Goal: Information Seeking & Learning: Learn about a topic

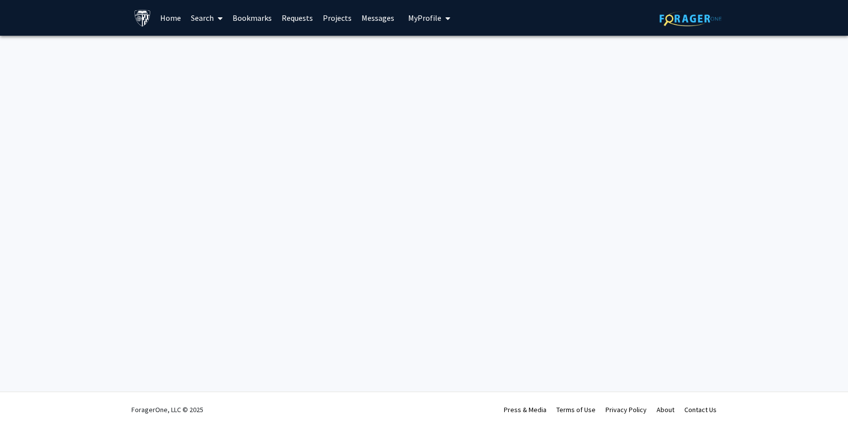
click at [197, 20] on link "Search" at bounding box center [207, 17] width 42 height 35
click at [212, 43] on span "Faculty/Staff" at bounding box center [222, 46] width 73 height 20
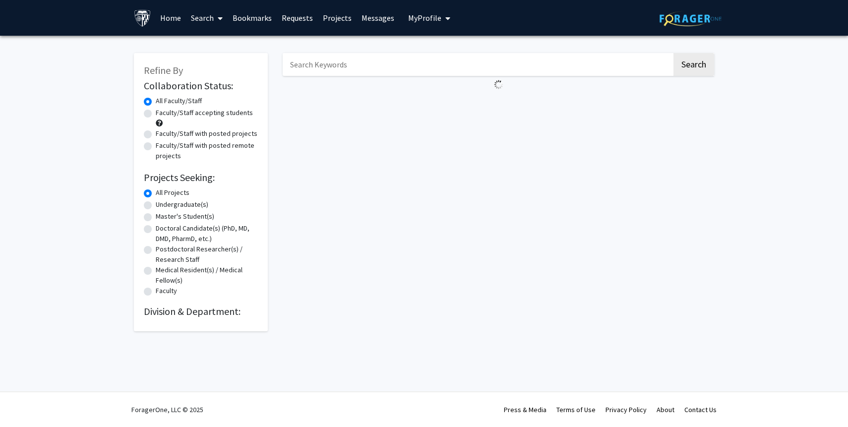
click at [323, 69] on input "Search Keywords" at bounding box center [477, 64] width 389 height 23
type input "mood disorder"
click at [673, 53] on button "Search" at bounding box center [693, 64] width 41 height 23
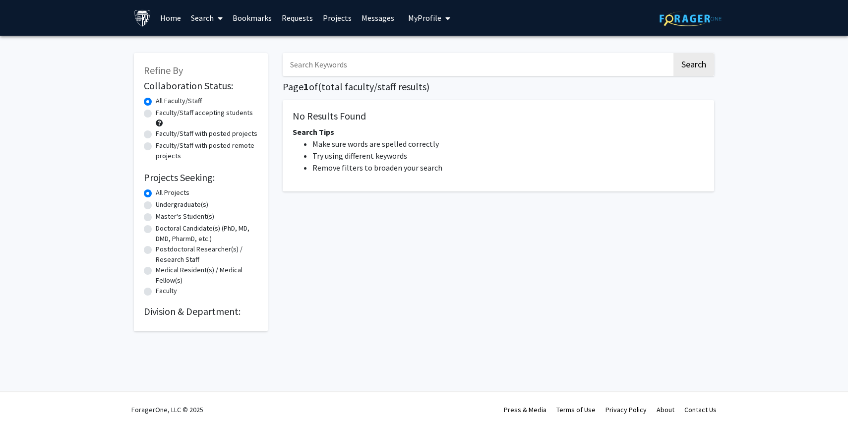
click at [382, 62] on input "Search Keywords" at bounding box center [477, 64] width 389 height 23
click at [351, 64] on input "Search Keywords" at bounding box center [477, 64] width 389 height 23
type input "[MEDICAL_DATA]"
click at [673, 53] on button "Search" at bounding box center [693, 64] width 41 height 23
click at [700, 73] on button "Search" at bounding box center [693, 64] width 41 height 23
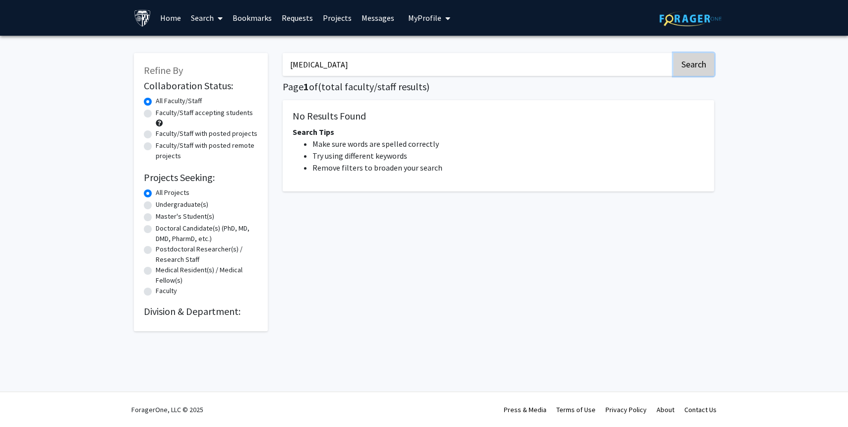
click at [693, 73] on button "Search" at bounding box center [693, 64] width 41 height 23
click at [682, 19] on img at bounding box center [690, 18] width 62 height 15
click at [141, 15] on img at bounding box center [142, 17] width 17 height 17
click at [143, 21] on img at bounding box center [142, 17] width 17 height 17
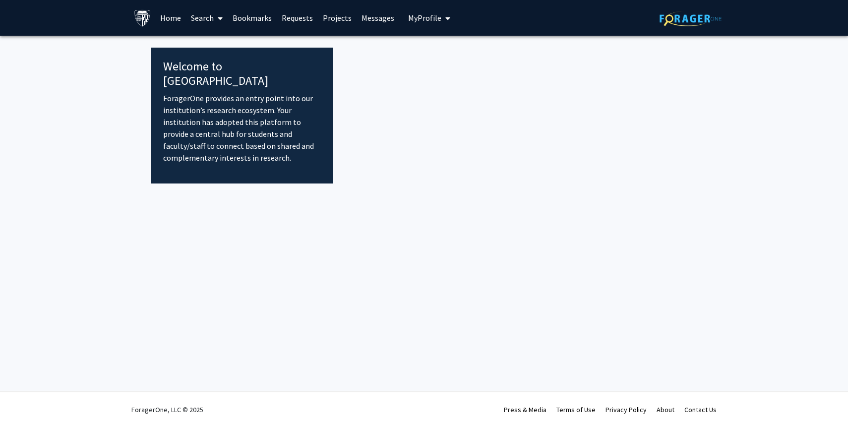
click at [166, 16] on link "Home" at bounding box center [170, 17] width 31 height 35
click at [173, 16] on link "Home" at bounding box center [170, 17] width 31 height 35
click at [252, 17] on link "Bookmarks" at bounding box center [252, 17] width 49 height 35
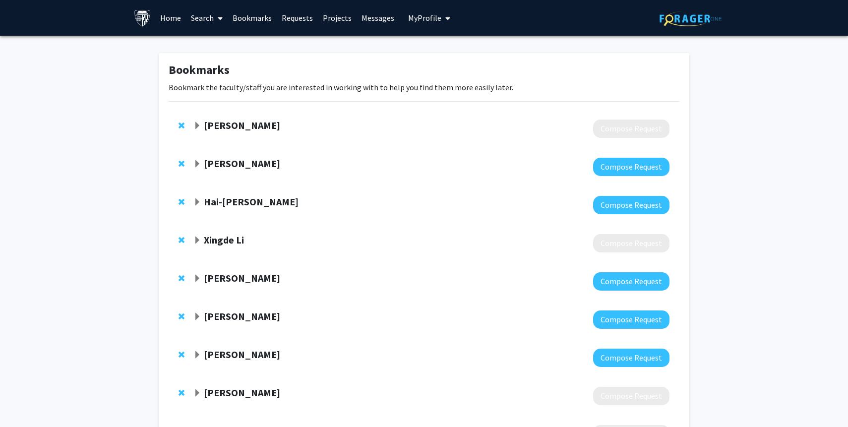
click at [429, 23] on button "My Profile" at bounding box center [429, 18] width 48 height 36
click at [754, 83] on div "Bookmarks Bookmark the faculty/staff you are interested in working with to help…" at bounding box center [424, 375] width 848 height 679
click at [151, 24] on img at bounding box center [142, 17] width 17 height 17
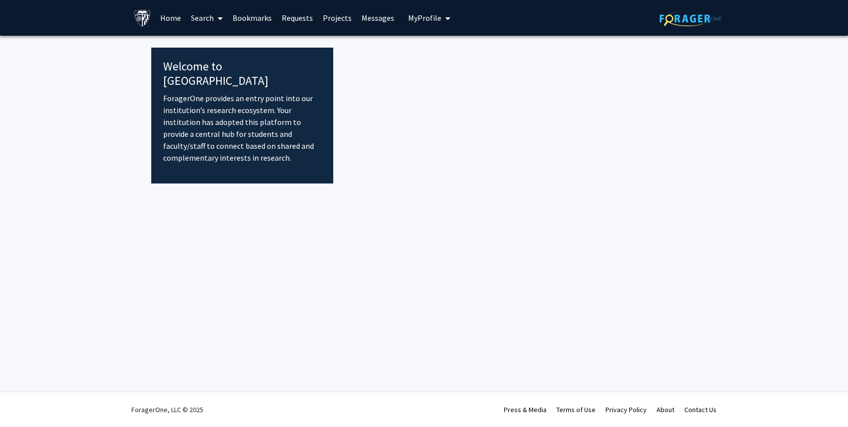
click at [169, 20] on link "Home" at bounding box center [170, 17] width 31 height 35
click at [668, 23] on img at bounding box center [690, 18] width 62 height 15
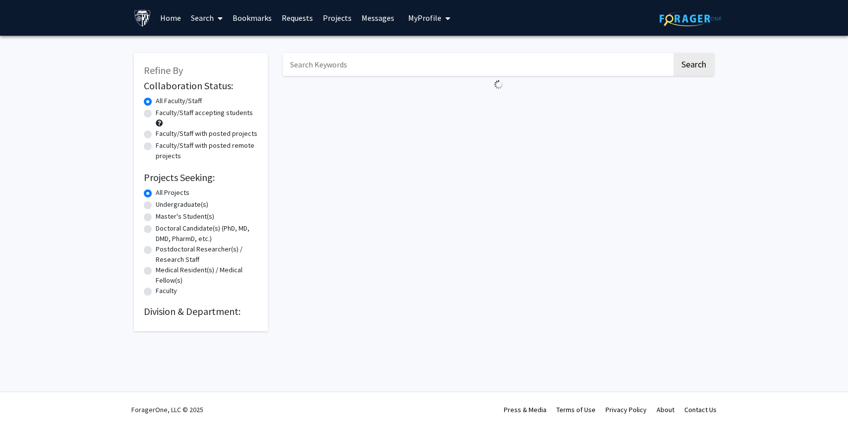
click at [356, 60] on input "Search Keywords" at bounding box center [477, 64] width 389 height 23
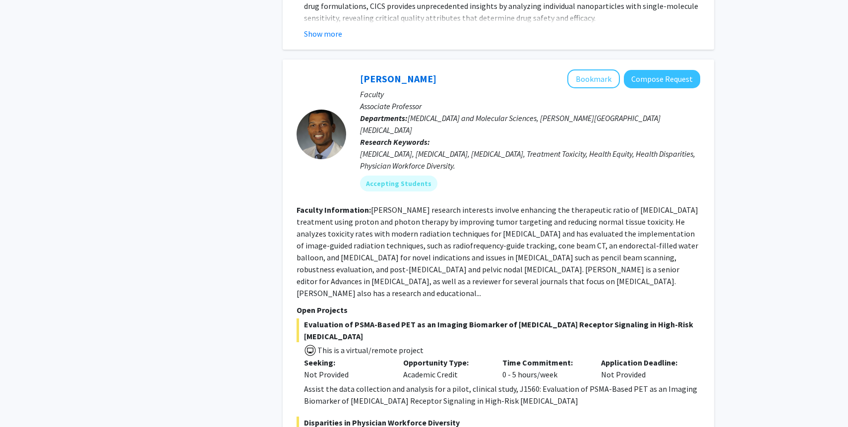
scroll to position [1600, 0]
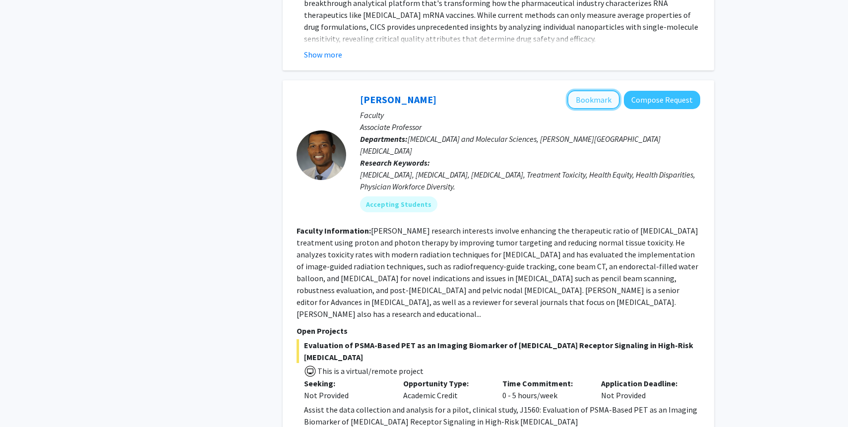
click at [594, 90] on button "Bookmark" at bounding box center [593, 99] width 53 height 19
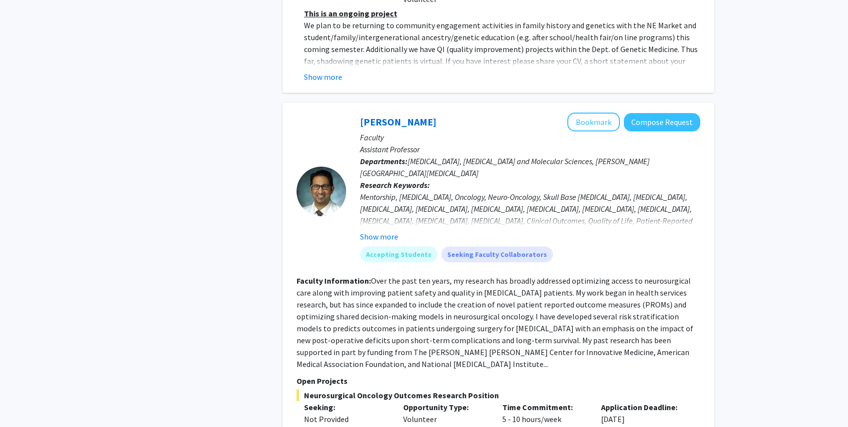
scroll to position [3525, 0]
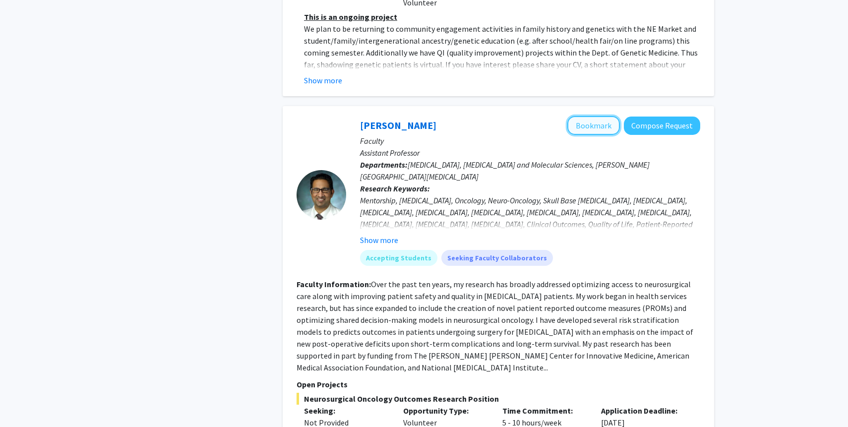
click at [600, 116] on button "Bookmark" at bounding box center [593, 125] width 53 height 19
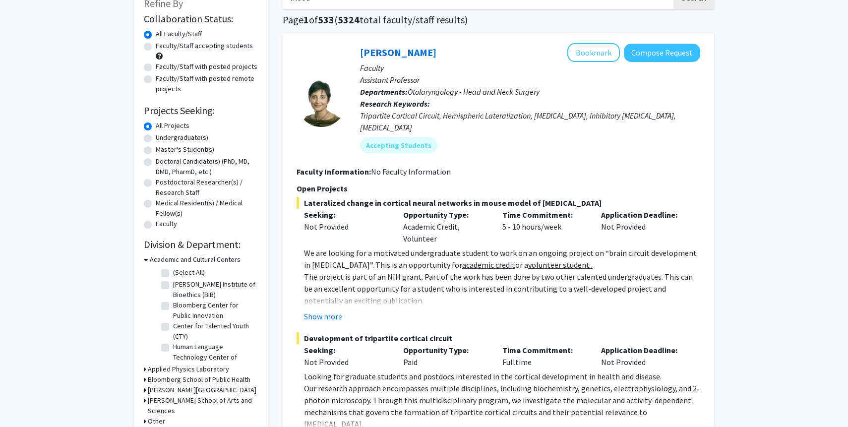
scroll to position [0, 0]
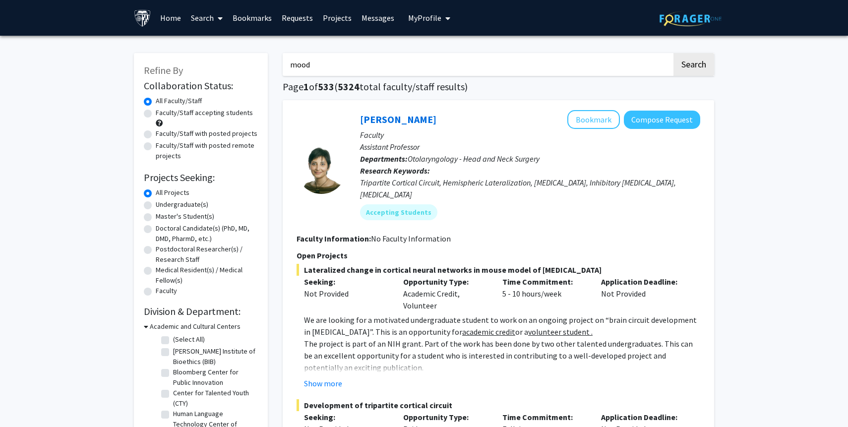
click at [412, 59] on input "mood" at bounding box center [477, 64] width 389 height 23
type input "mood disorder"
click at [673, 53] on button "Search" at bounding box center [693, 64] width 41 height 23
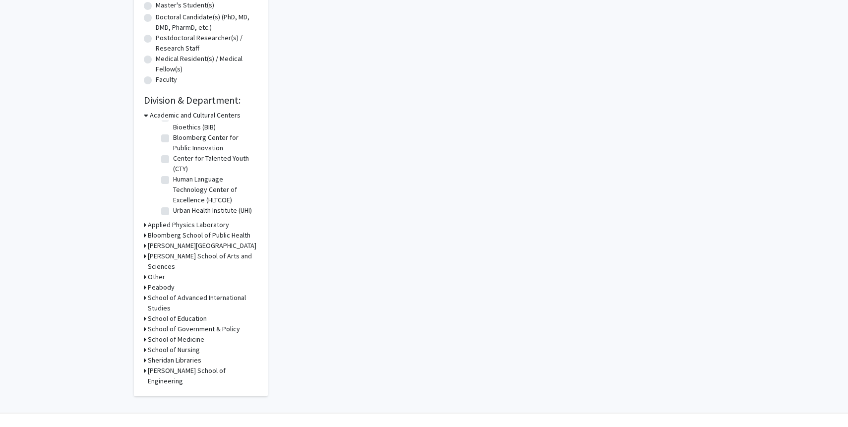
scroll to position [212, 0]
click at [211, 235] on h3 "Bloomberg School of Public Health" at bounding box center [199, 235] width 103 height 10
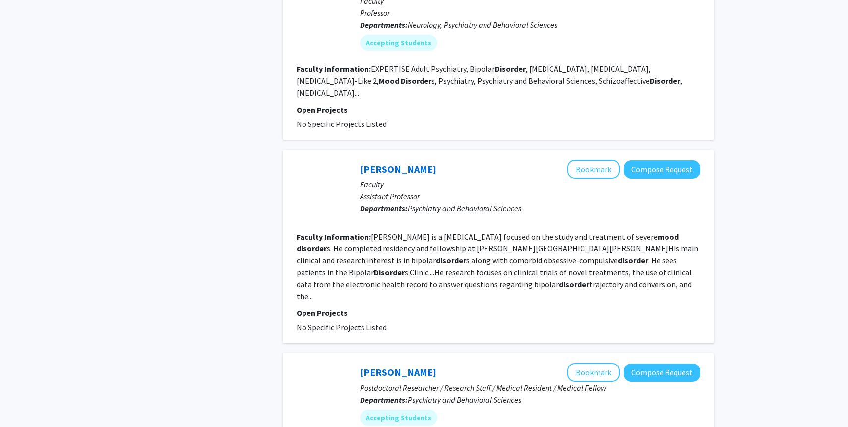
scroll to position [728, 0]
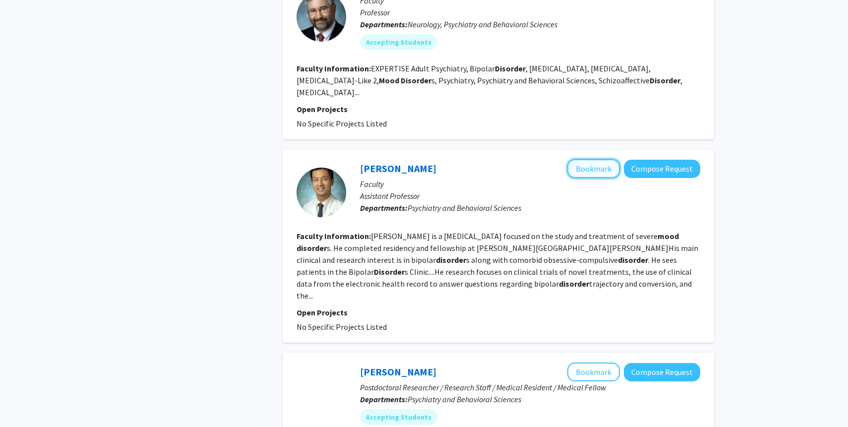
click at [600, 168] on button "Bookmark" at bounding box center [593, 168] width 53 height 19
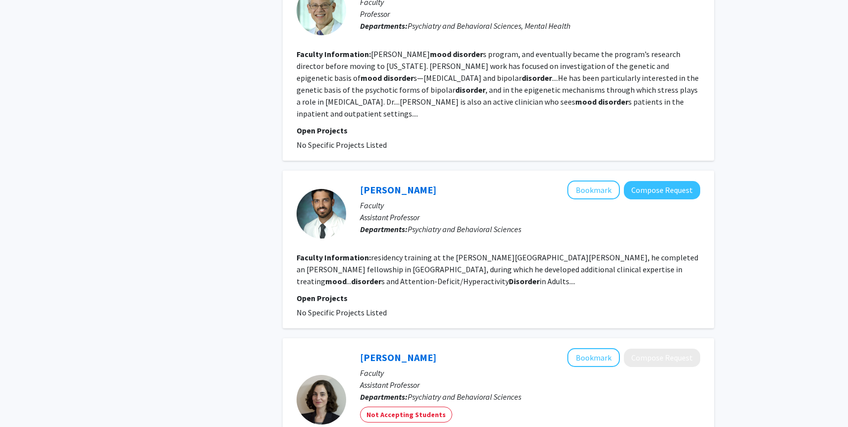
scroll to position [1516, 0]
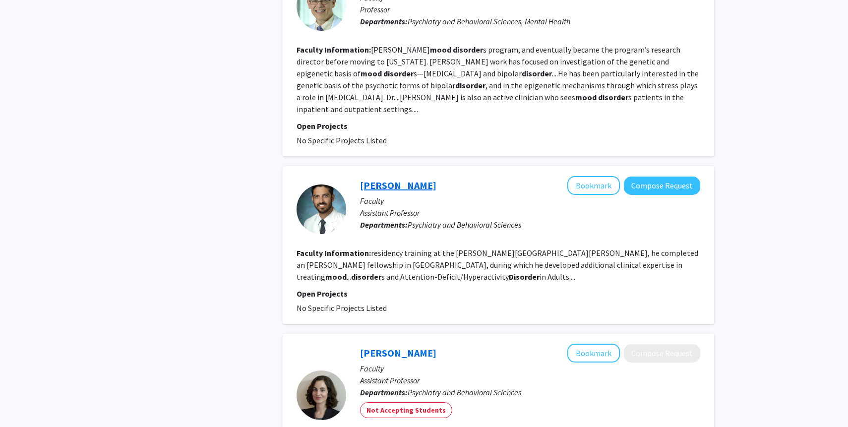
click at [404, 179] on link "James Aluri" at bounding box center [398, 185] width 76 height 12
